Goal: Navigation & Orientation: Understand site structure

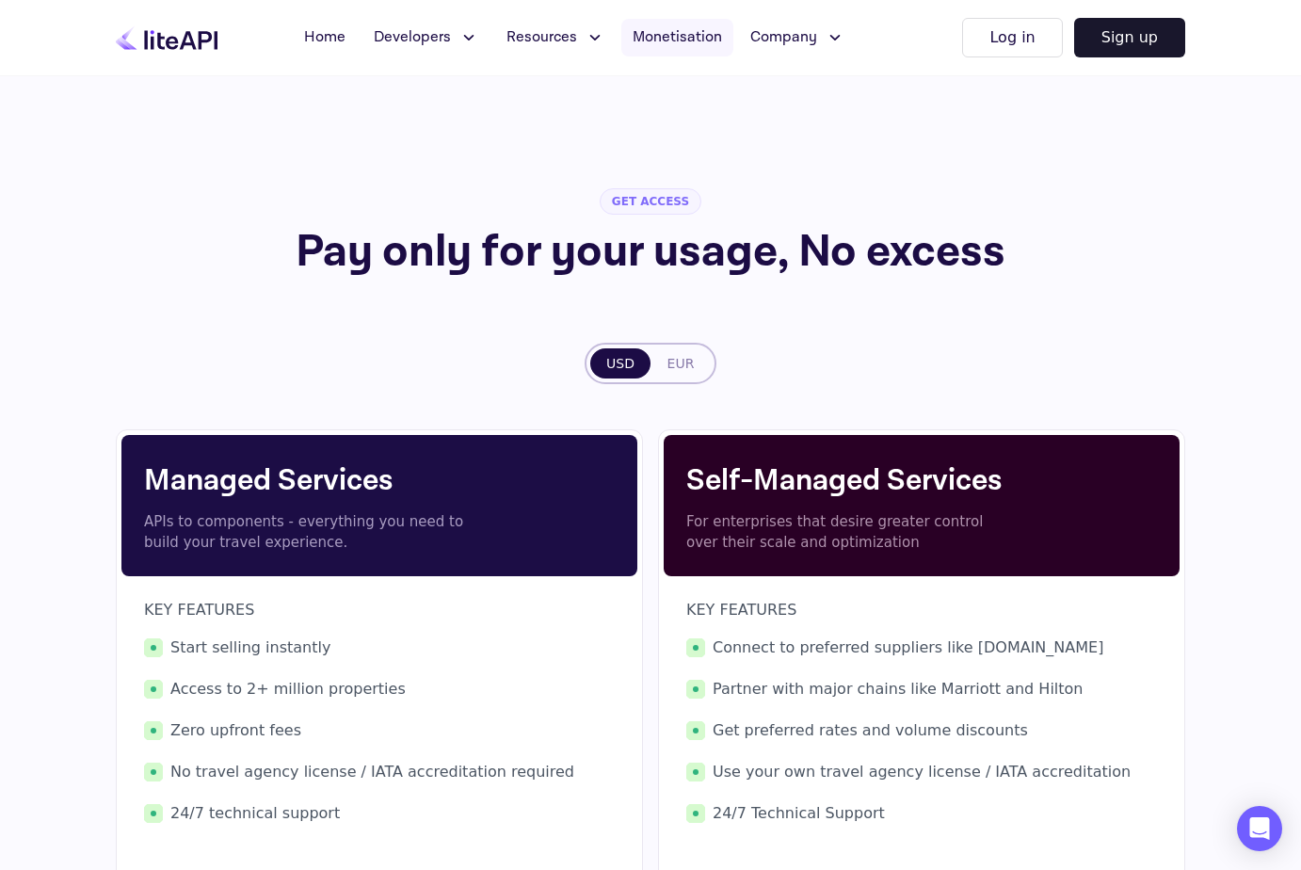
click at [673, 27] on span "Monetisation" at bounding box center [677, 37] width 89 height 23
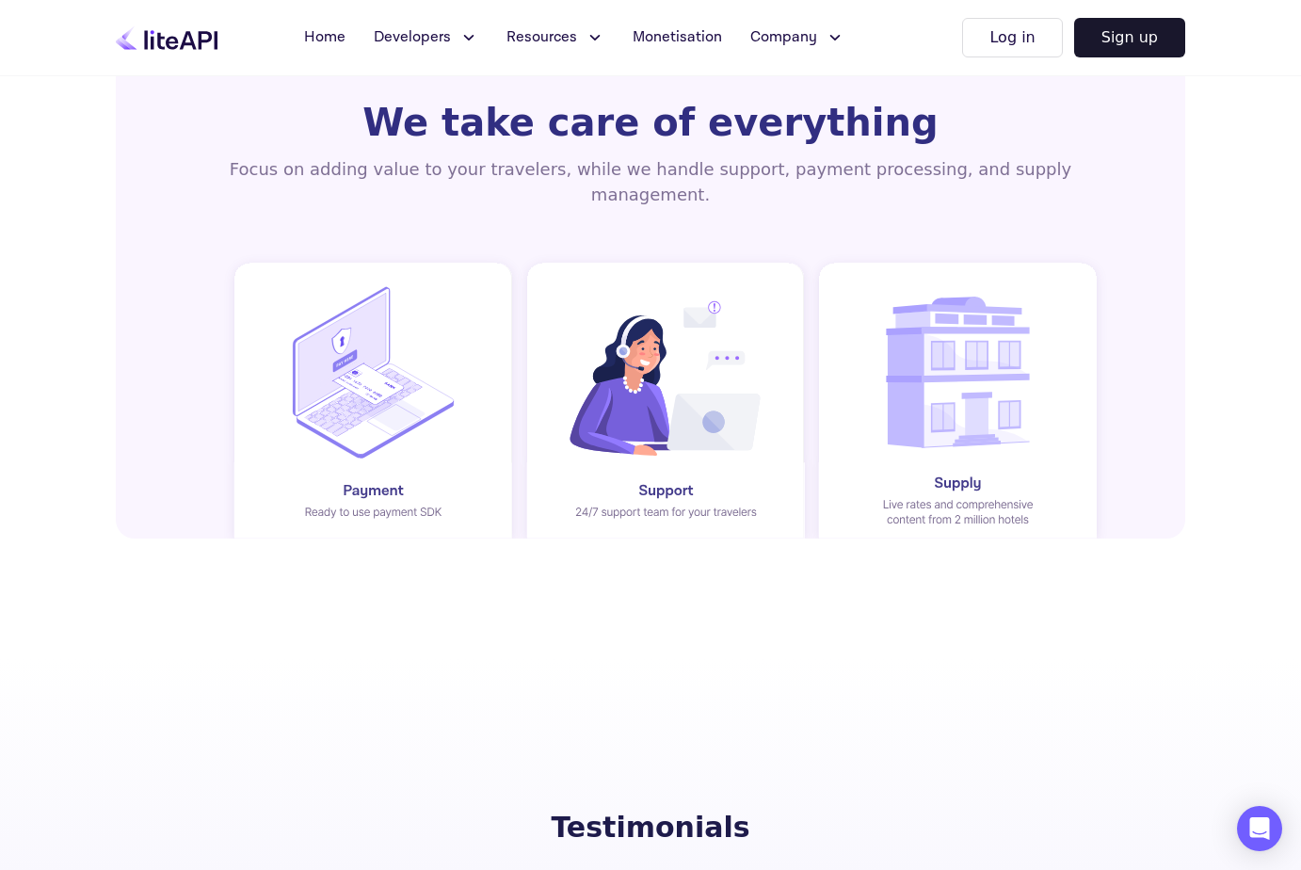
scroll to position [3678, 0]
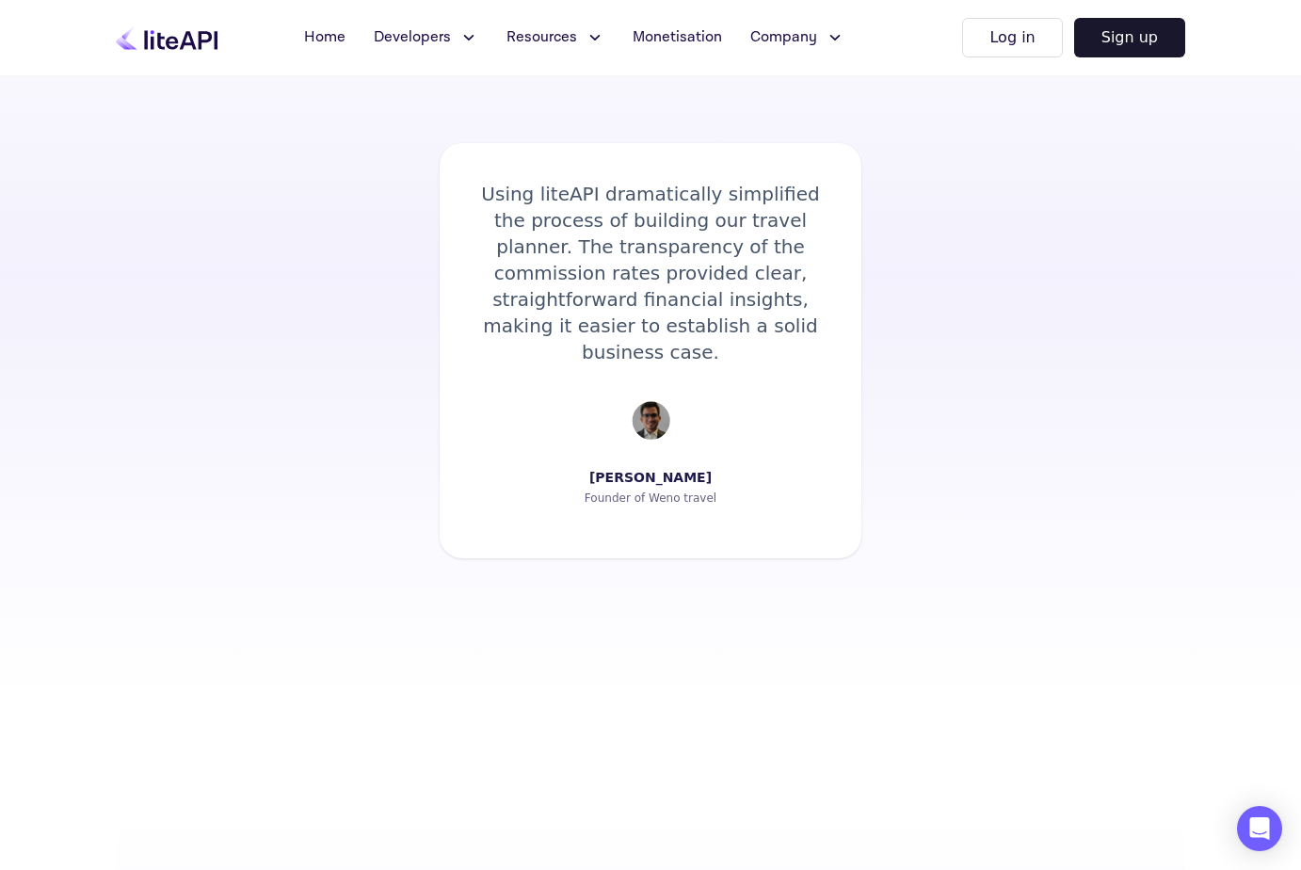
click at [634, 468] on div "[PERSON_NAME]" at bounding box center [650, 477] width 122 height 19
click at [463, 562] on div "Testimonials Gain immediate access to over 2 million hotels worldwide within mi…" at bounding box center [650, 275] width 1301 height 856
click at [662, 491] on div "Founder of Weno travel" at bounding box center [651, 498] width 132 height 15
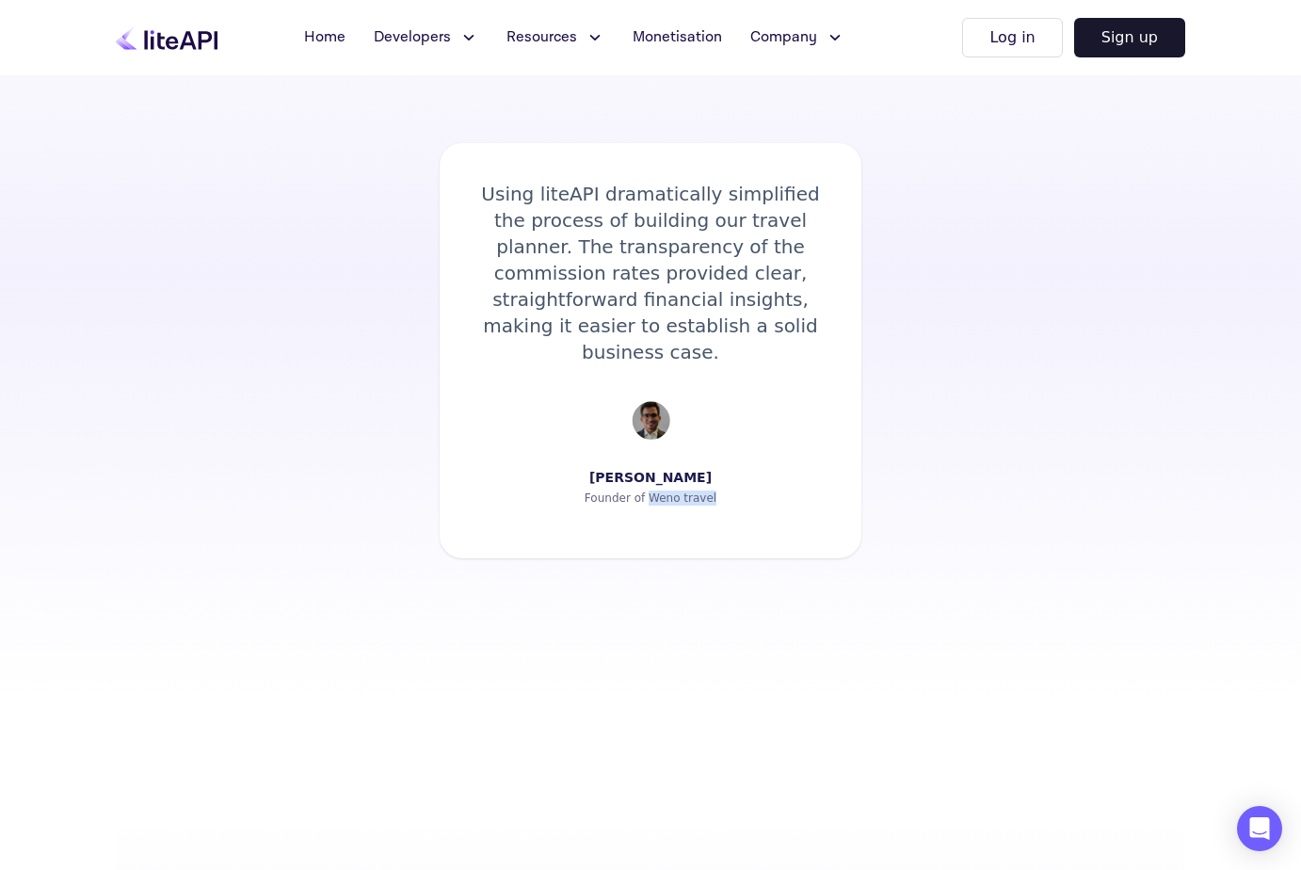
drag, startPoint x: 651, startPoint y: 470, endPoint x: 711, endPoint y: 487, distance: 62.6
click at [711, 487] on div "Using liteAPI dramatically simplified the process of building our travel planne…" at bounding box center [651, 350] width 422 height 415
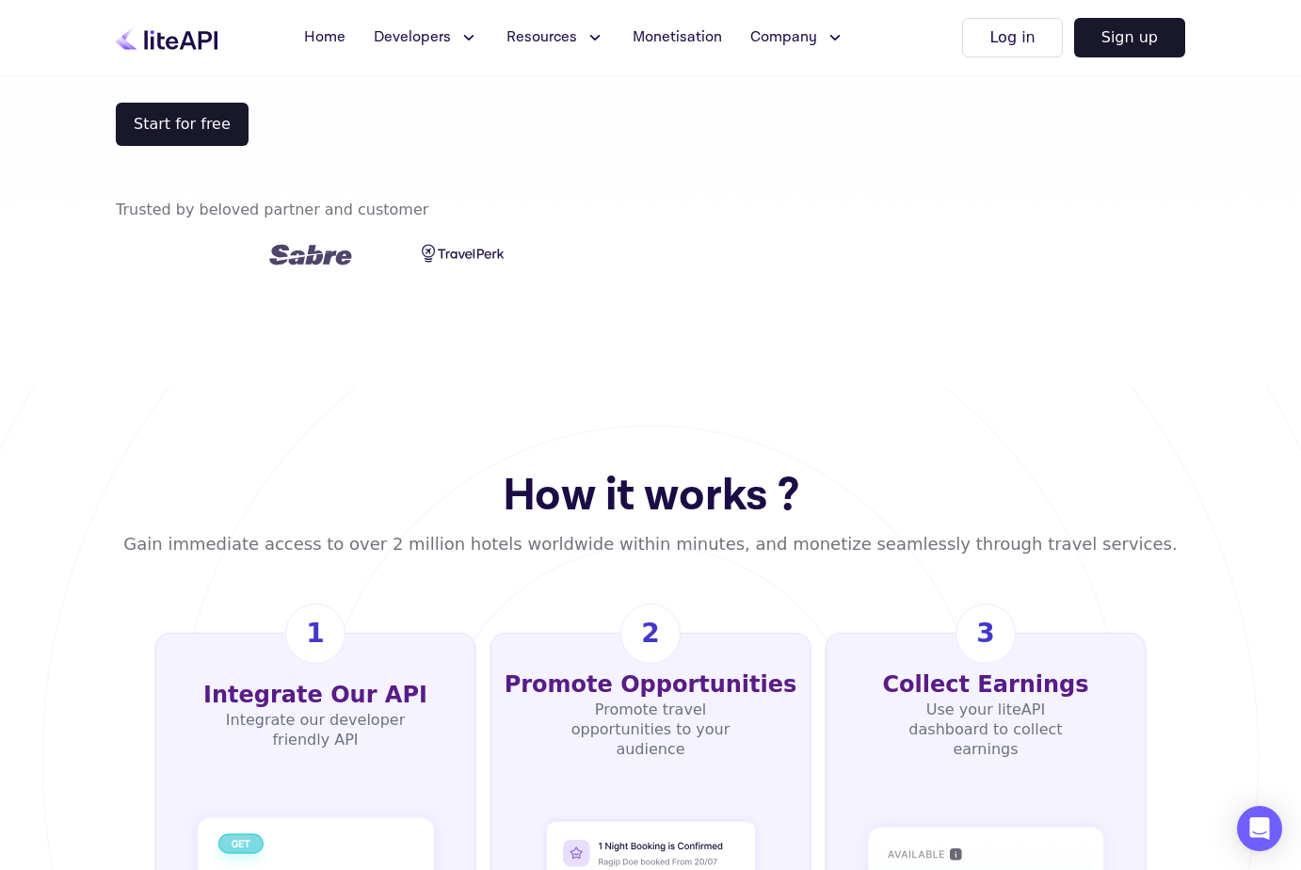
scroll to position [0, 0]
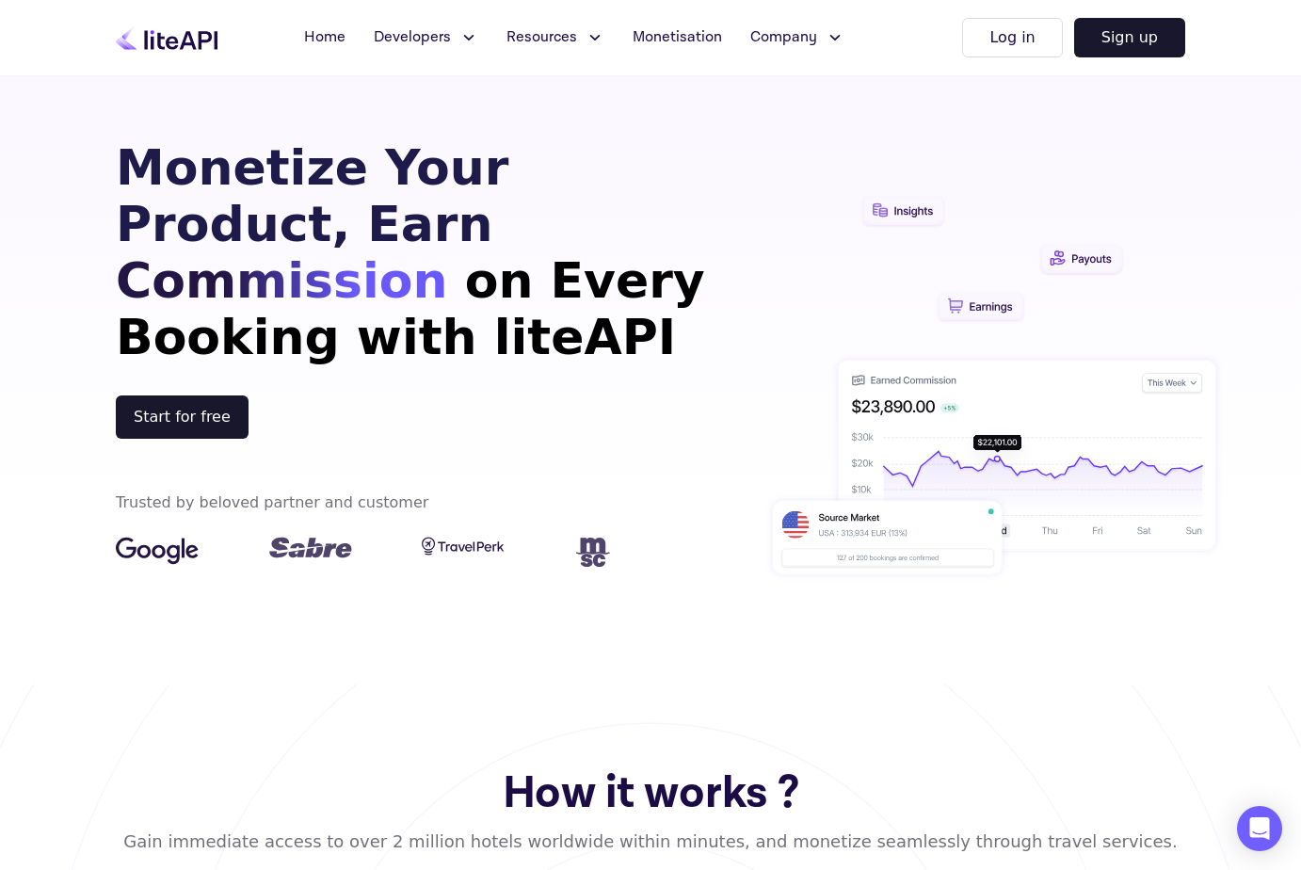
click at [565, 37] on span "Resources" at bounding box center [542, 37] width 71 height 23
click at [465, 36] on icon at bounding box center [469, 38] width 8 height 4
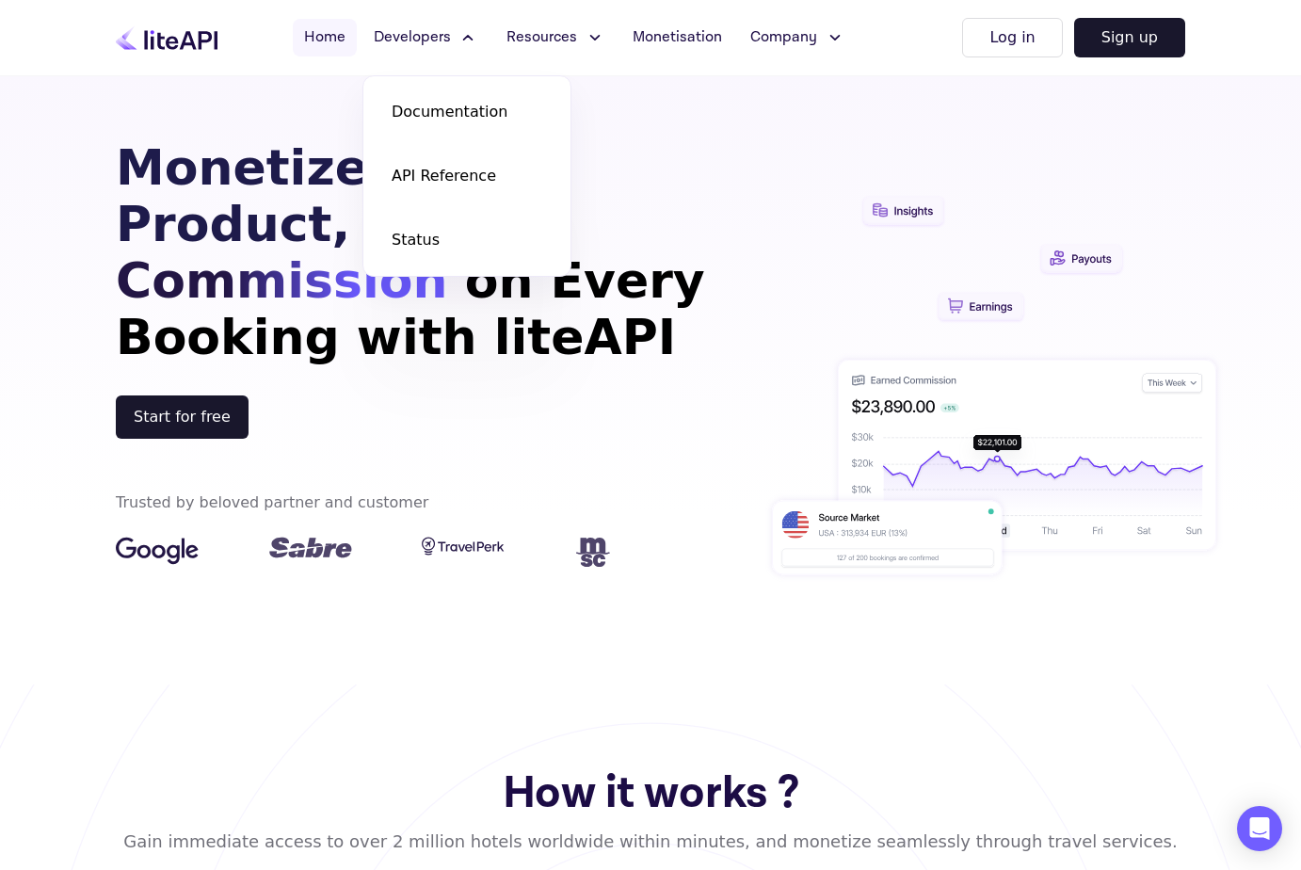
click at [306, 44] on span "Home" at bounding box center [324, 37] width 41 height 23
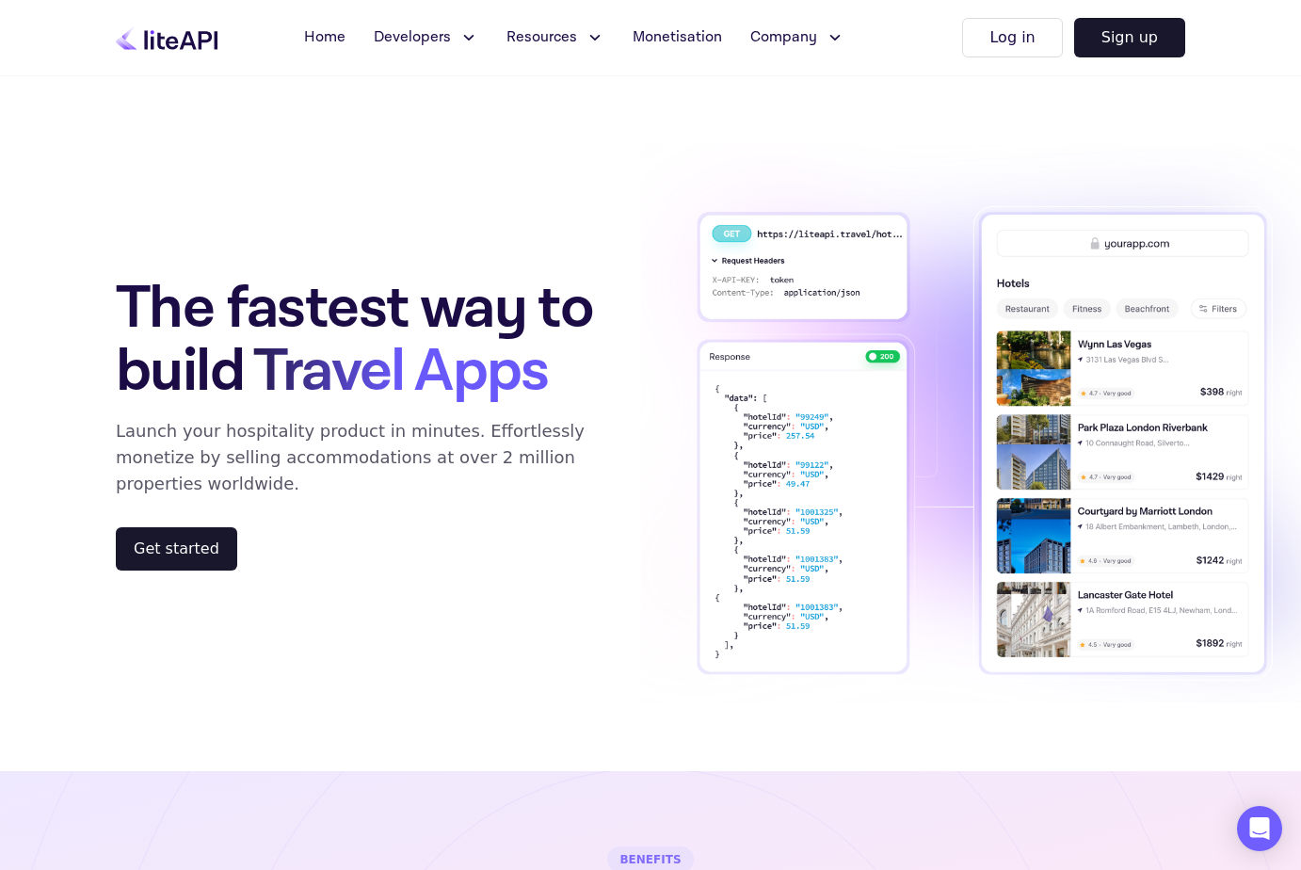
click at [768, 27] on span "Company" at bounding box center [783, 37] width 67 height 23
click at [430, 251] on div "The fastest way to build Travel Apps Launch your hospitality product in minutes…" at bounding box center [651, 423] width 1130 height 696
